Goal: Information Seeking & Learning: Learn about a topic

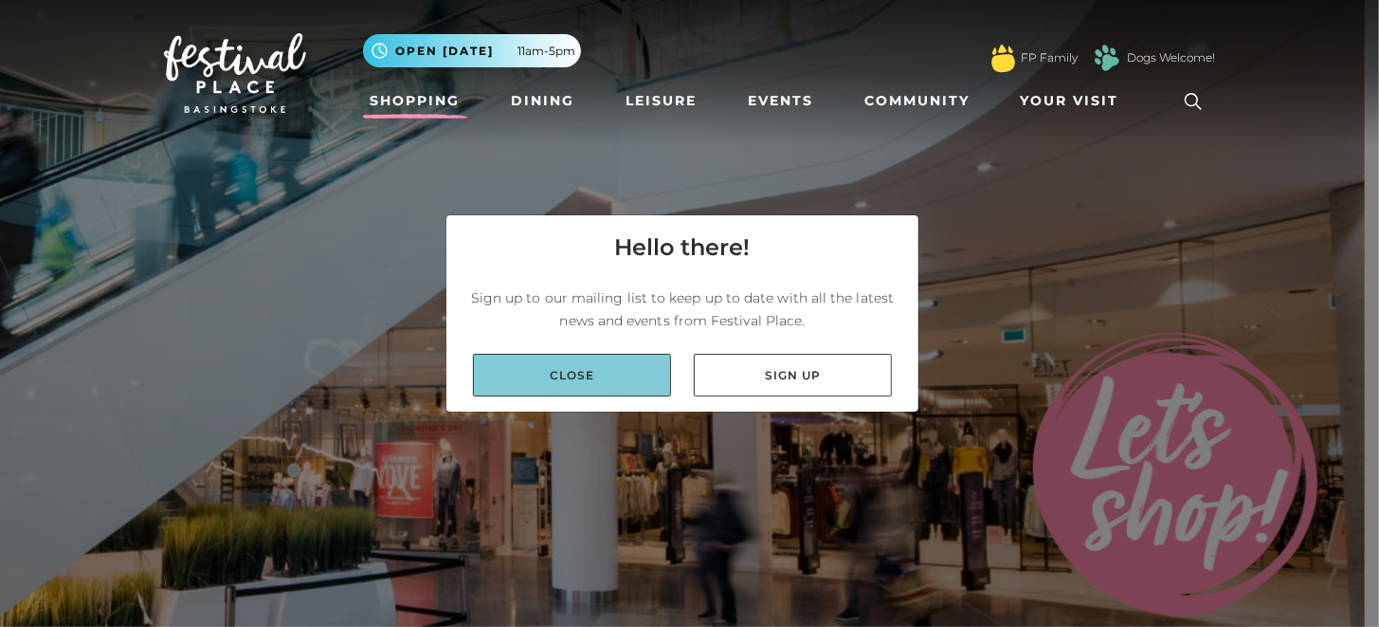
click at [565, 381] on link "Close" at bounding box center [572, 375] width 198 height 43
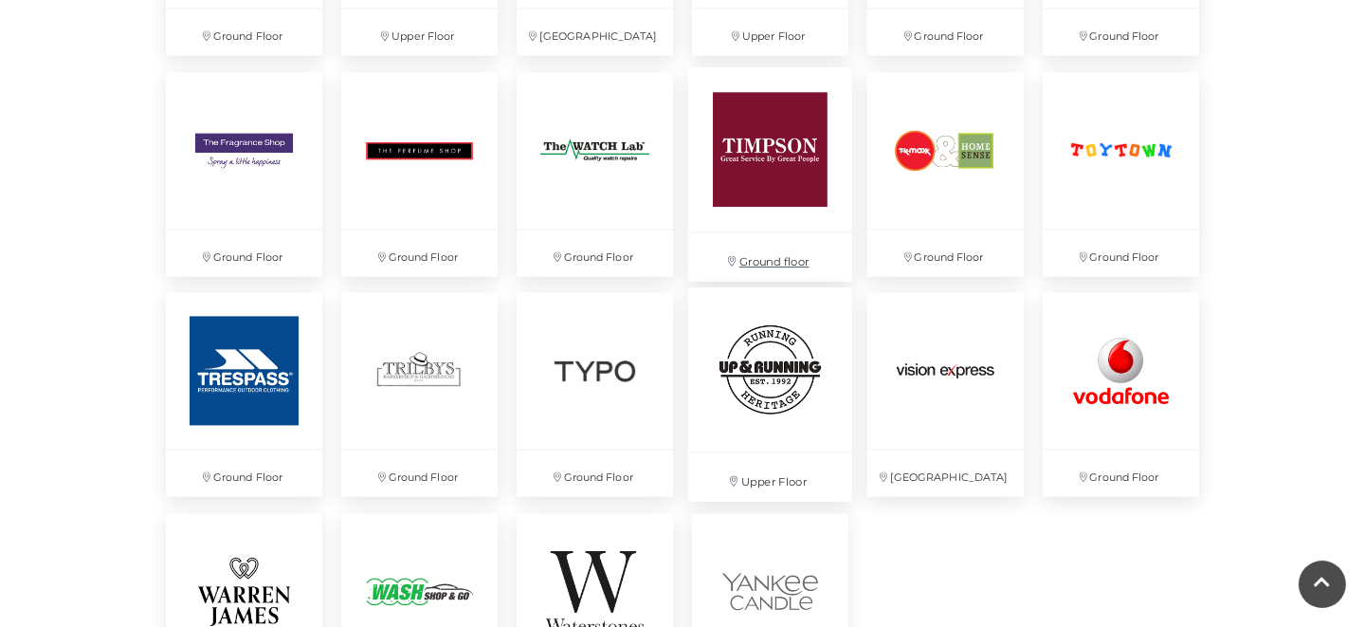
scroll to position [4834, 0]
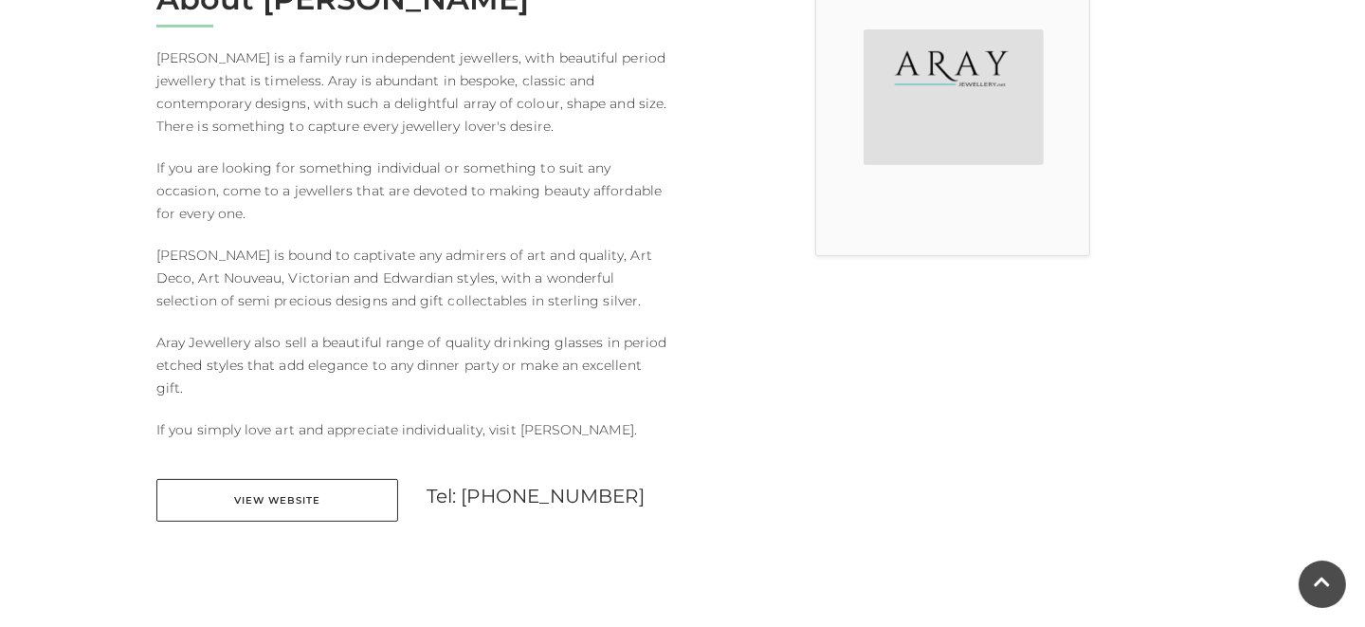
scroll to position [473, 0]
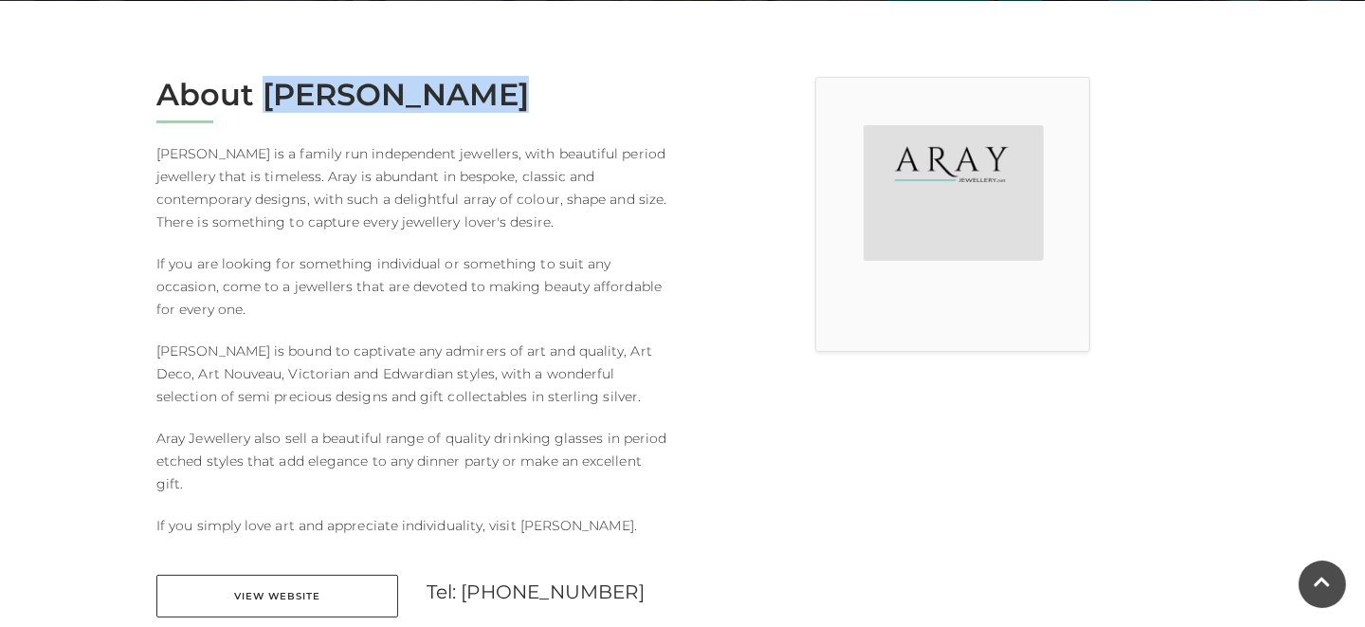
drag, startPoint x: 264, startPoint y: 93, endPoint x: 497, endPoint y: 122, distance: 235.0
click at [502, 120] on div "About Aray Jewellery Aray Jewellery is a family run independent jewellers, with…" at bounding box center [412, 359] width 540 height 564
copy div "Aray Jewellery"
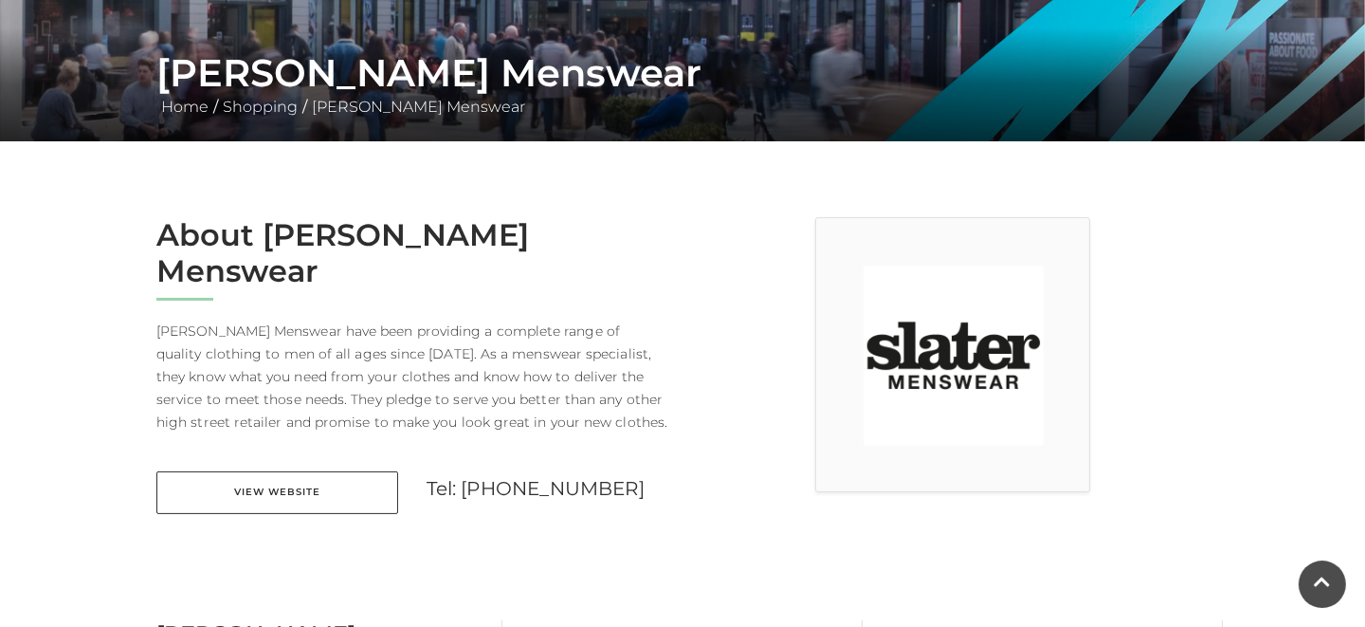
scroll to position [378, 0]
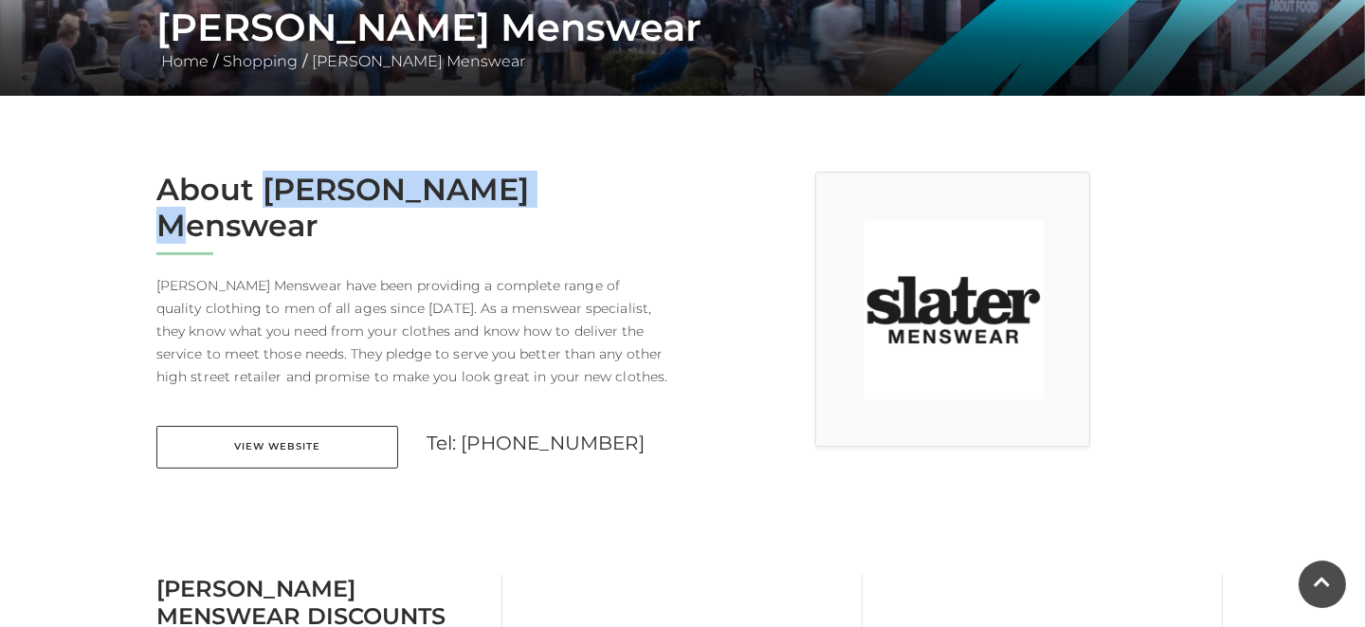
drag, startPoint x: 518, startPoint y: 190, endPoint x: 264, endPoint y: 198, distance: 255.1
click at [264, 198] on h2 "About Slater Menswear" at bounding box center [412, 208] width 512 height 73
copy h2 "Slater Menswear"
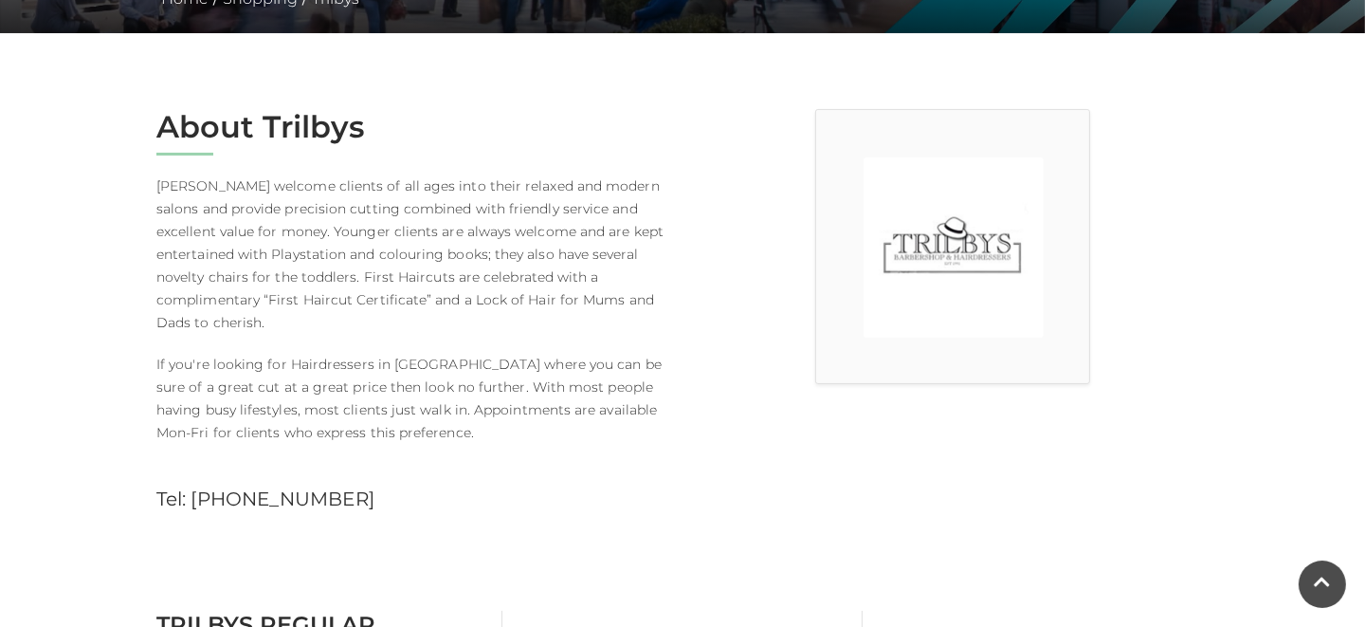
scroll to position [473, 0]
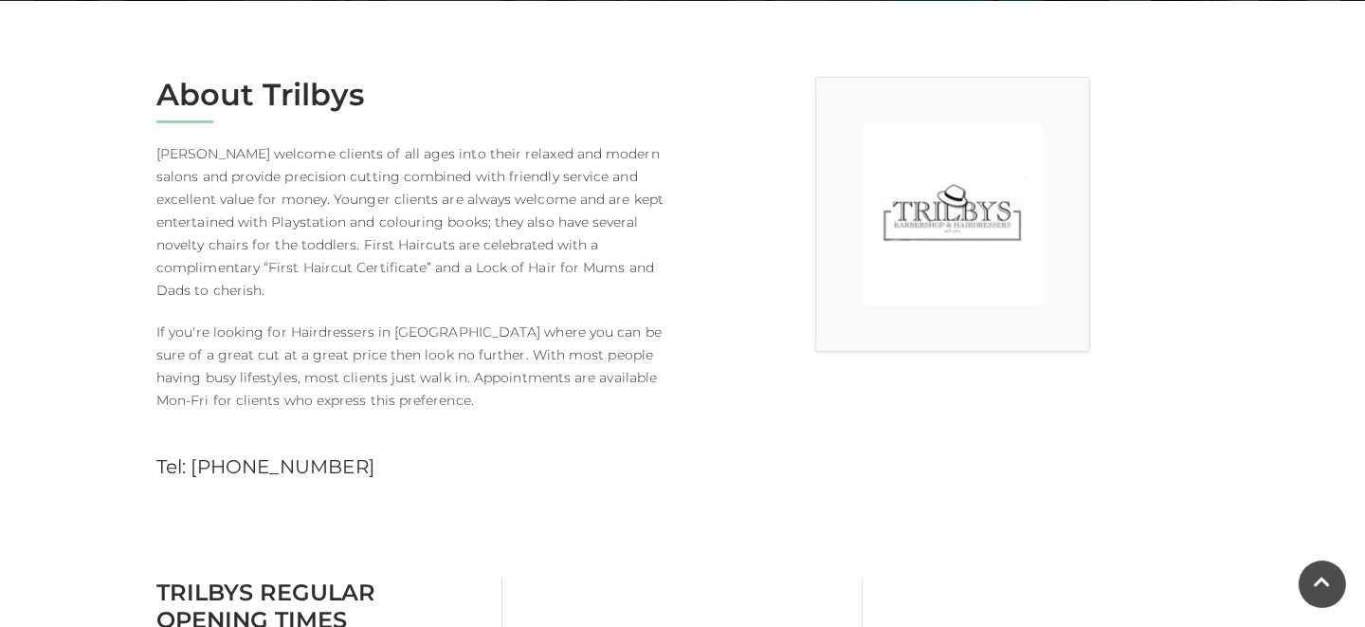
click at [1282, 302] on main "Trilbys Home / Shopping / Trilbys About Trilbys Trilbys welcome clients of all …" at bounding box center [682, 533] width 1365 height 2013
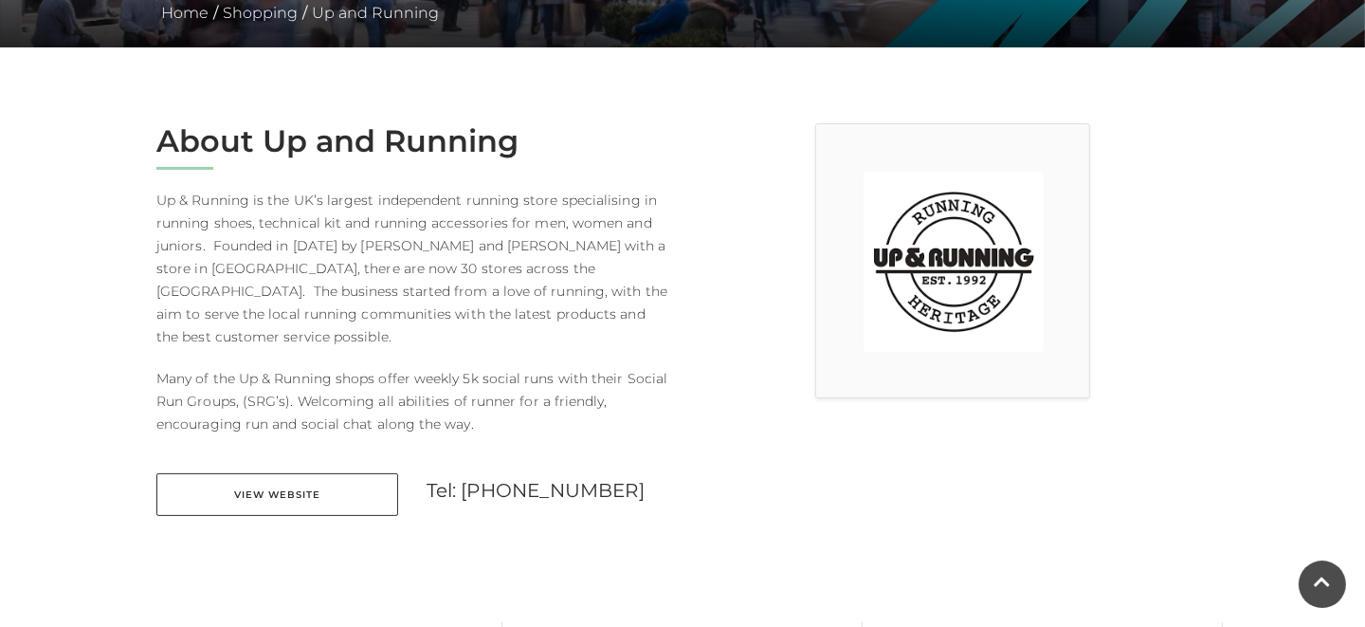
scroll to position [378, 0]
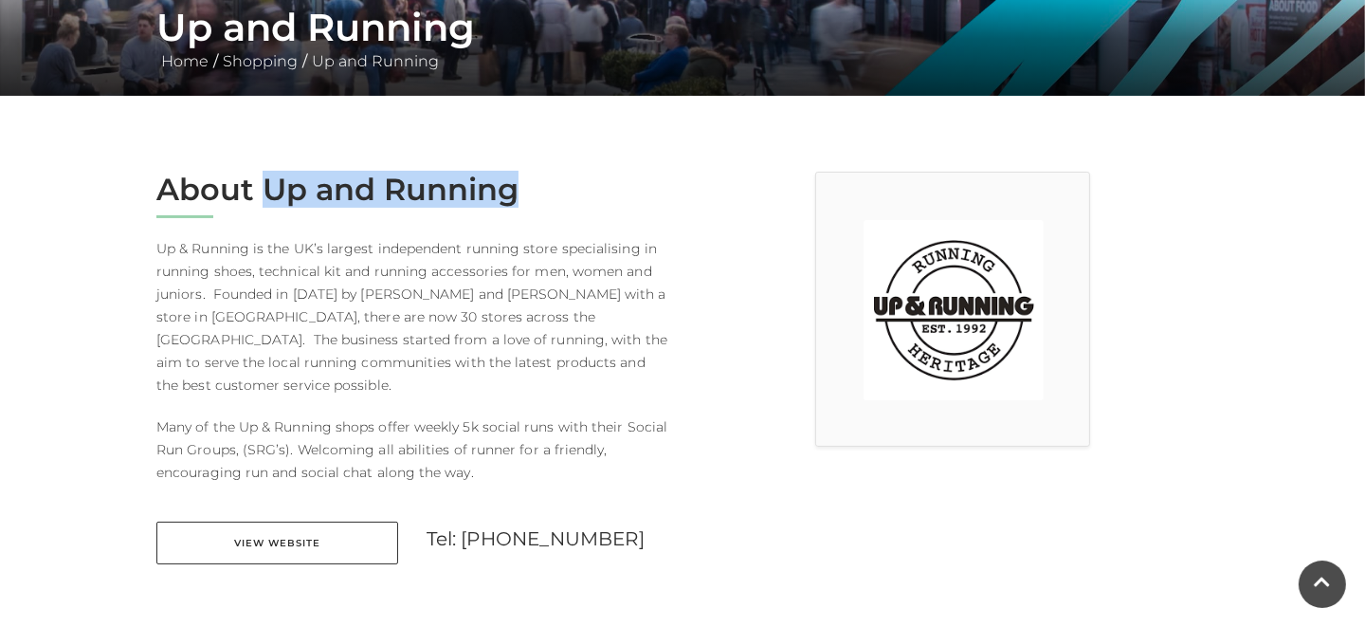
drag, startPoint x: 516, startPoint y: 196, endPoint x: 269, endPoint y: 198, distance: 246.4
click at [269, 198] on h2 "About Up and Running" at bounding box center [412, 190] width 512 height 36
copy h2 "Up and Running"
